Goal: Task Accomplishment & Management: Complete application form

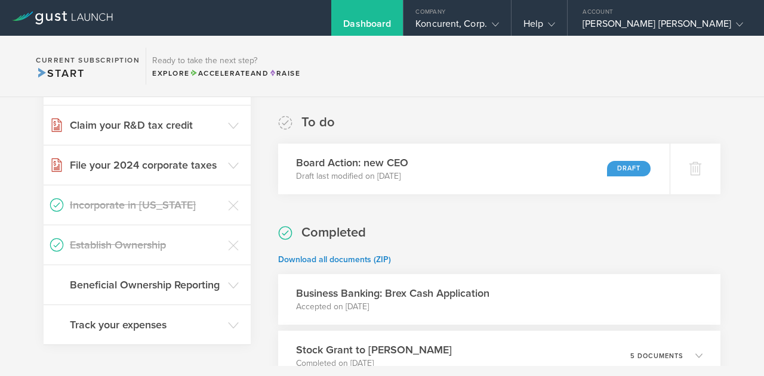
scroll to position [190, 0]
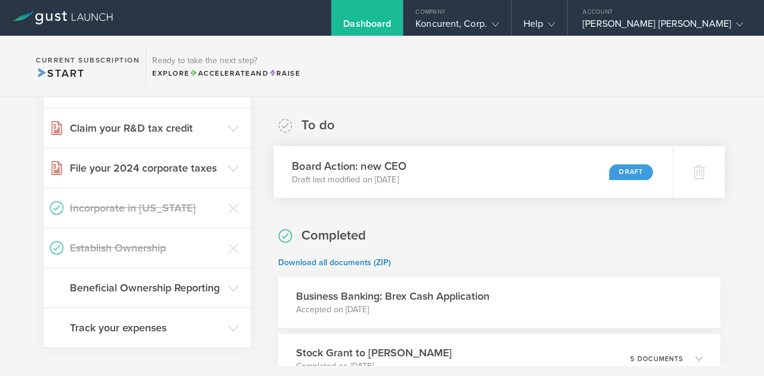
click at [407, 186] on p "Draft last modified on [DATE]" at bounding box center [349, 180] width 115 height 12
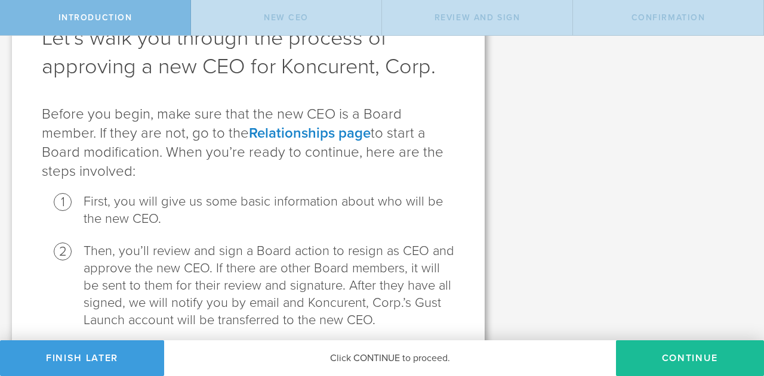
scroll to position [181, 0]
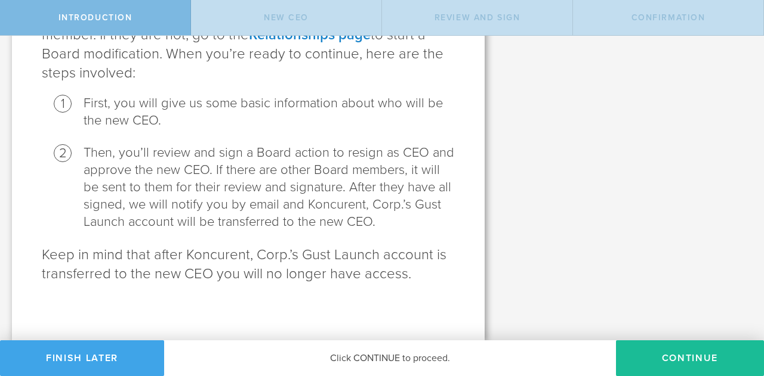
click at [138, 352] on button "Finish Later" at bounding box center [82, 359] width 164 height 36
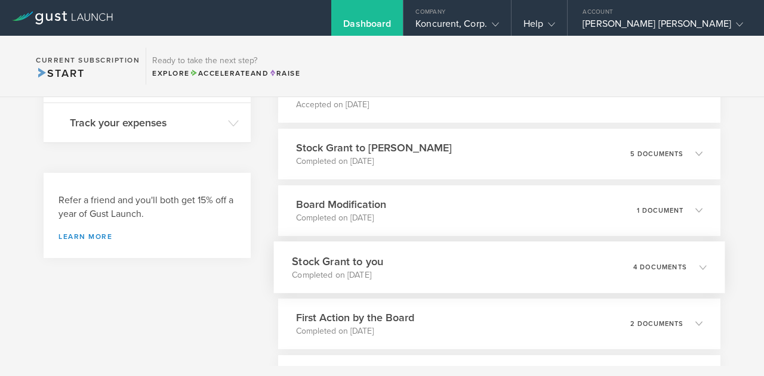
scroll to position [396, 0]
click at [699, 236] on div "Board Modification Completed on [DATE] 1 document" at bounding box center [499, 210] width 450 height 52
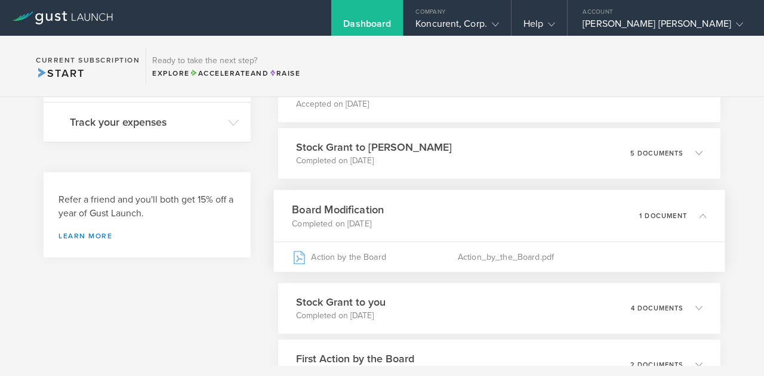
click at [699, 240] on div "Board Modification Completed on [DATE] 1 document" at bounding box center [499, 216] width 450 height 52
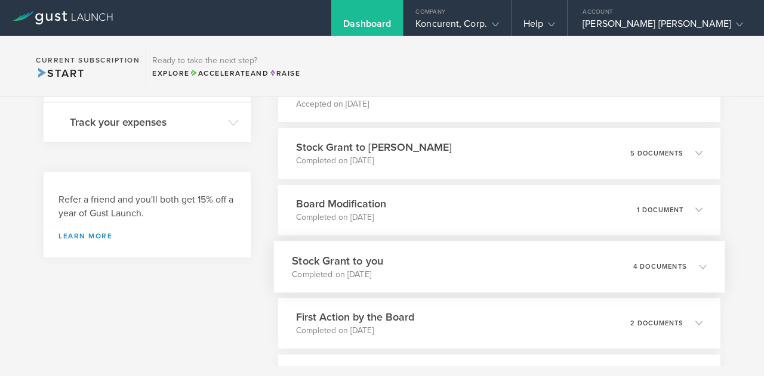
click at [687, 272] on icon at bounding box center [697, 266] width 20 height 11
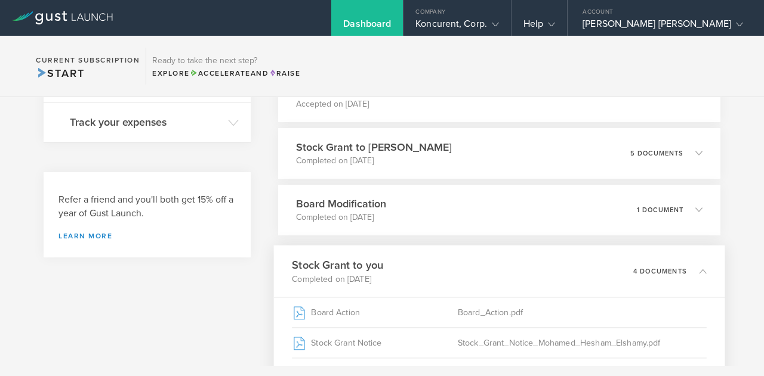
click at [687, 276] on icon at bounding box center [697, 270] width 20 height 11
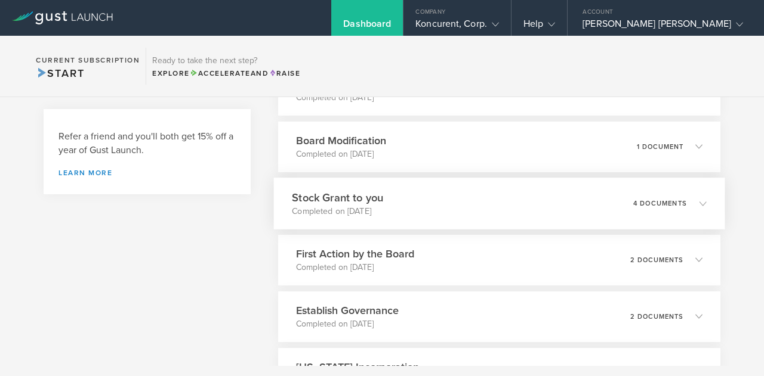
scroll to position [465, 0]
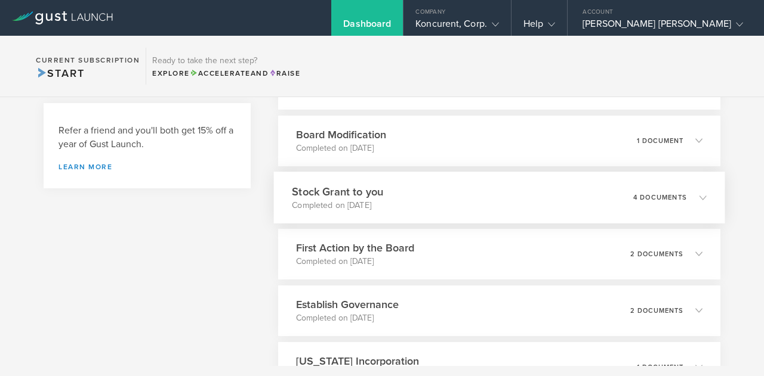
click at [684, 280] on div "First Action by the Board Completed on [DATE] 2 documents" at bounding box center [499, 254] width 442 height 51
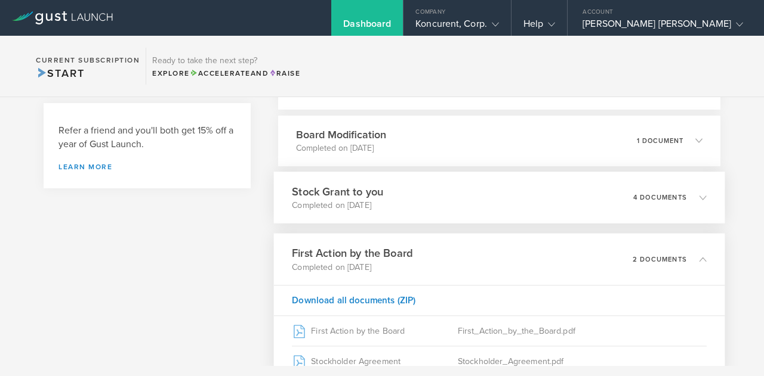
click at [684, 270] on div "2 documents" at bounding box center [668, 259] width 73 height 20
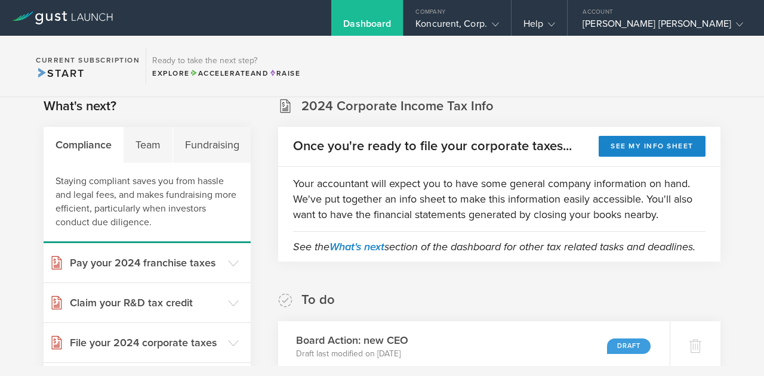
scroll to position [0, 0]
